Goal: Find specific page/section: Find specific page/section

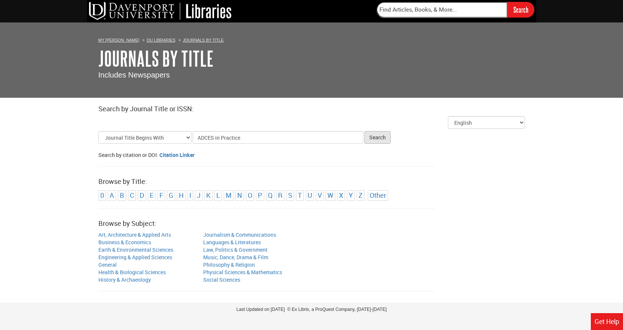
type input "ADCES in Practice"
click at [379, 137] on button "Search" at bounding box center [377, 137] width 26 height 13
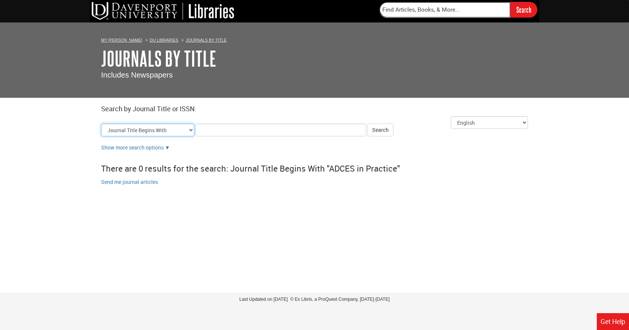
click at [181, 128] on select "Journal Title Begins With Journal Title Equals Journal Title Contains All Words…" at bounding box center [147, 129] width 93 height 13
select select "issn_equals"
click at [101, 123] on select "Journal Title Begins With Journal Title Equals Journal Title Contains All Words…" at bounding box center [147, 129] width 93 height 13
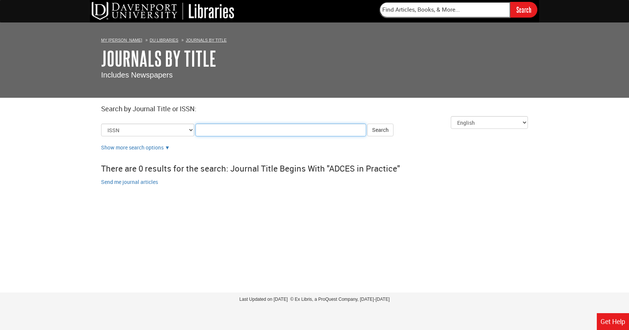
click at [199, 124] on input "Title Search Criteria" at bounding box center [280, 129] width 171 height 13
paste input "2633-559X"
type input "2633-559X"
click button "Search" at bounding box center [380, 129] width 26 height 13
